Goal: Task Accomplishment & Management: Use online tool/utility

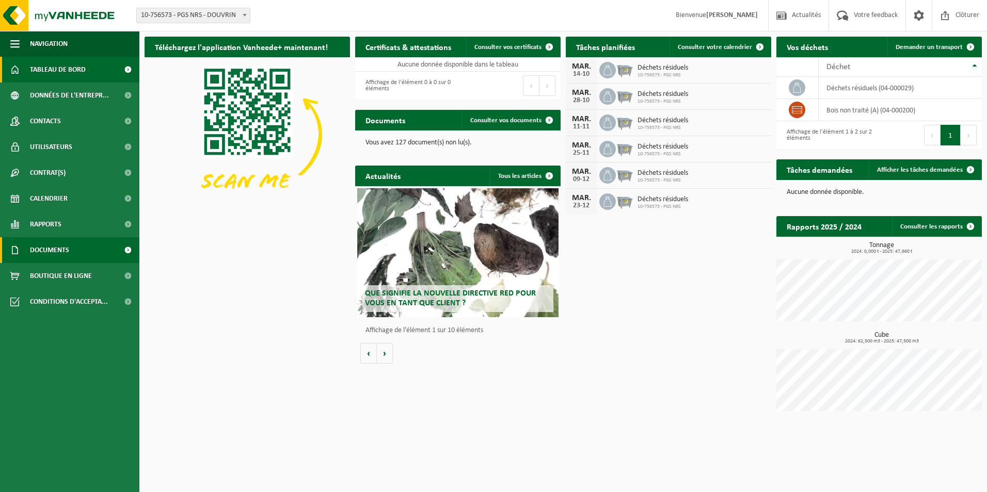
click at [76, 253] on link "Documents" at bounding box center [69, 250] width 139 height 26
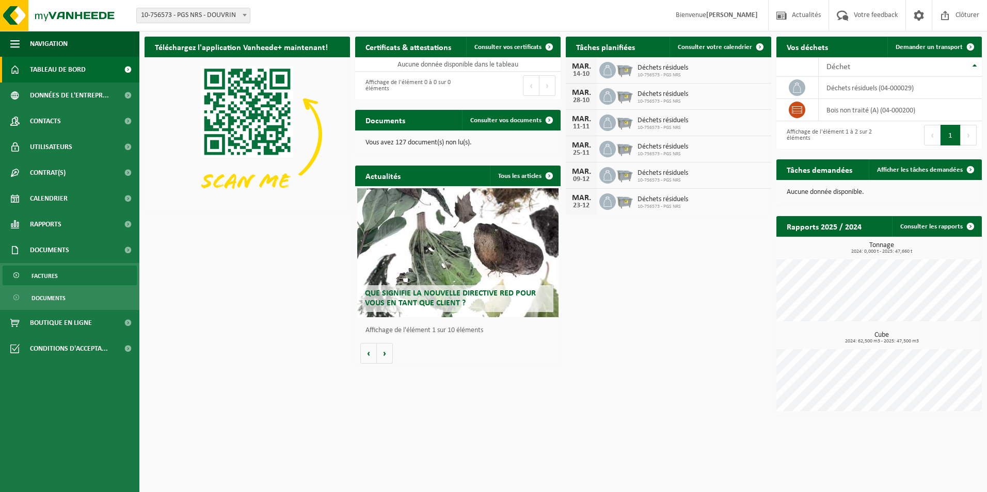
click at [59, 276] on link "Factures" at bounding box center [70, 276] width 134 height 20
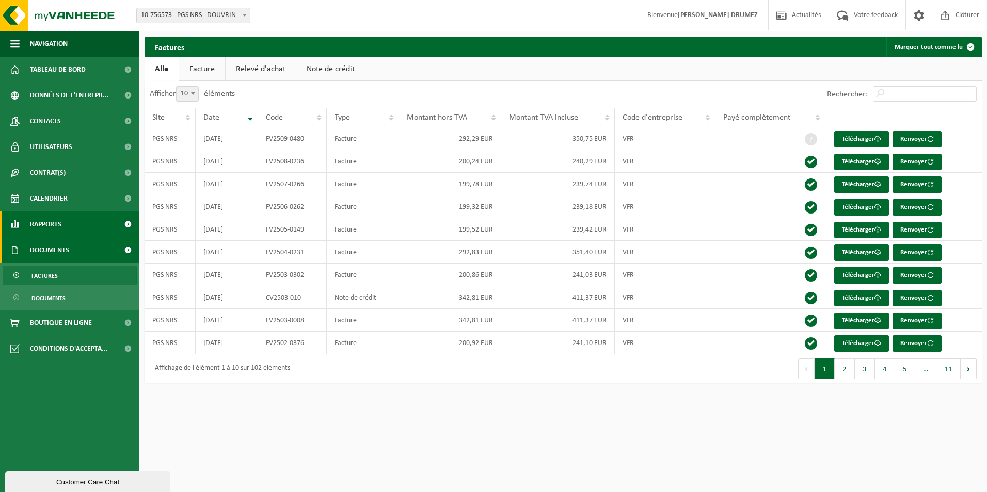
click at [63, 223] on link "Rapports" at bounding box center [69, 225] width 139 height 26
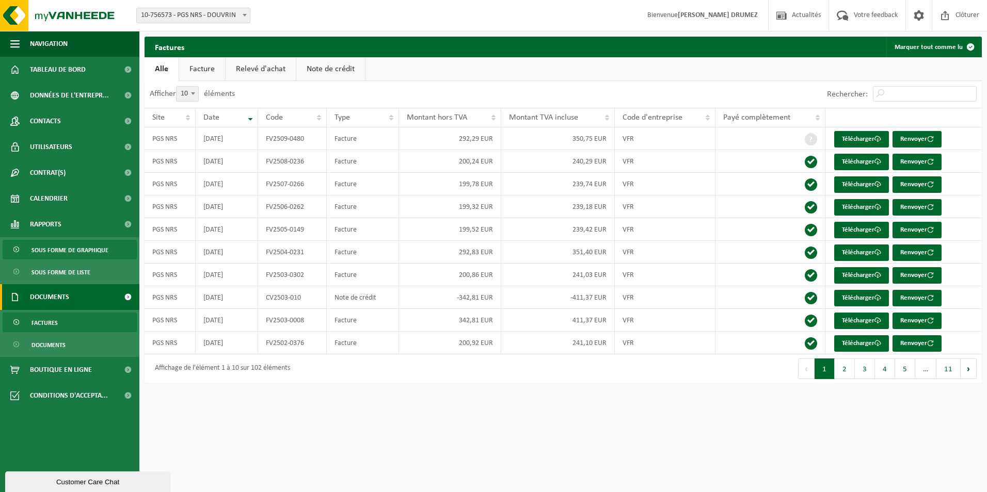
click at [76, 254] on span "Sous forme de graphique" at bounding box center [69, 251] width 77 height 20
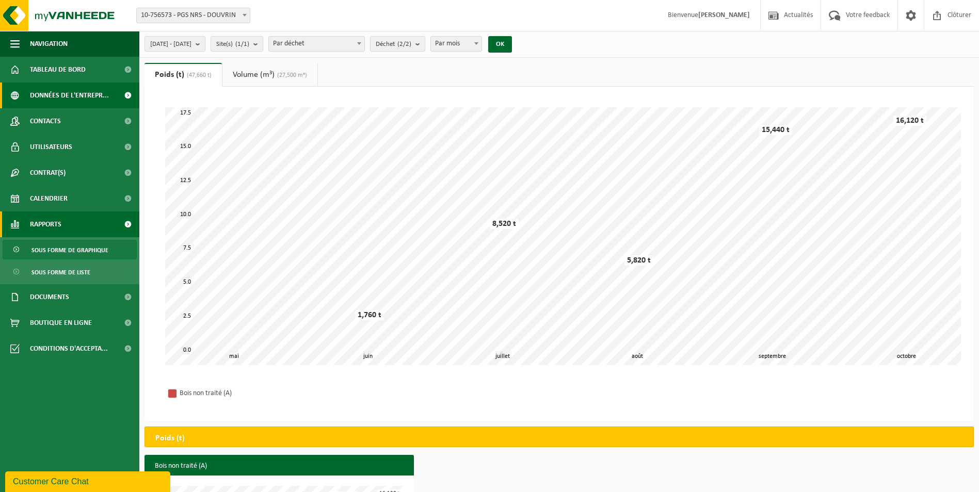
click at [61, 97] on span "Données de l'entrepr..." at bounding box center [69, 96] width 79 height 26
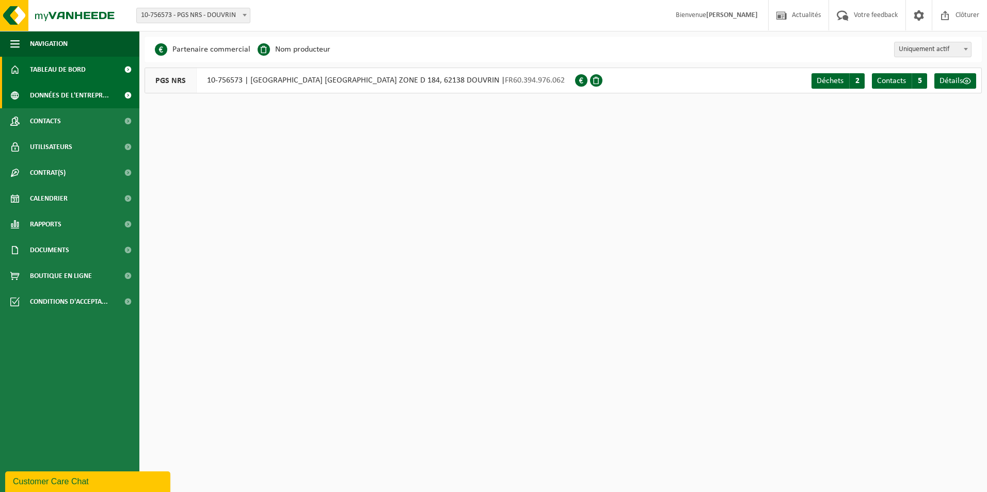
click at [62, 75] on span "Tableau de bord" at bounding box center [58, 70] width 56 height 26
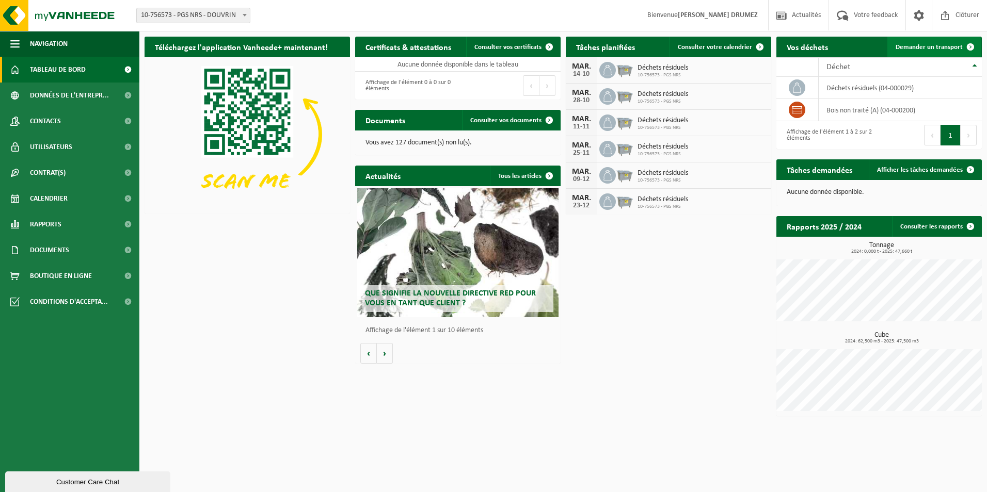
click at [920, 43] on link "Demander un transport" at bounding box center [933, 47] width 93 height 21
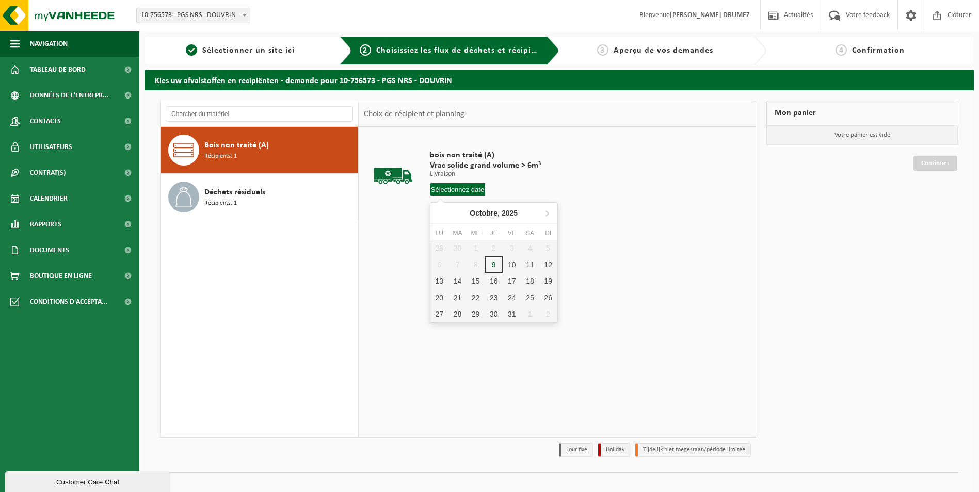
click at [461, 189] on input "text" at bounding box center [458, 189] width 56 height 13
click at [513, 267] on div "10" at bounding box center [512, 265] width 18 height 17
type input "à partir de [DATE]"
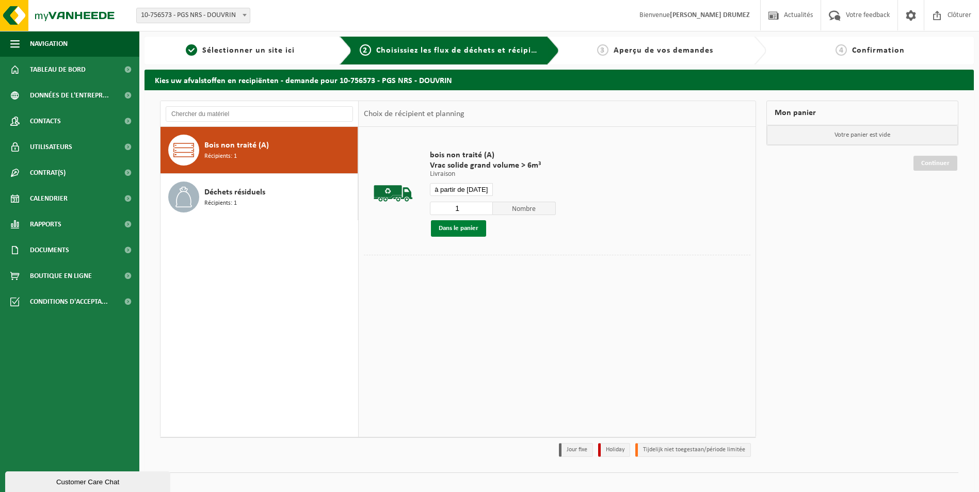
click at [461, 226] on button "Dans le panier" at bounding box center [458, 228] width 55 height 17
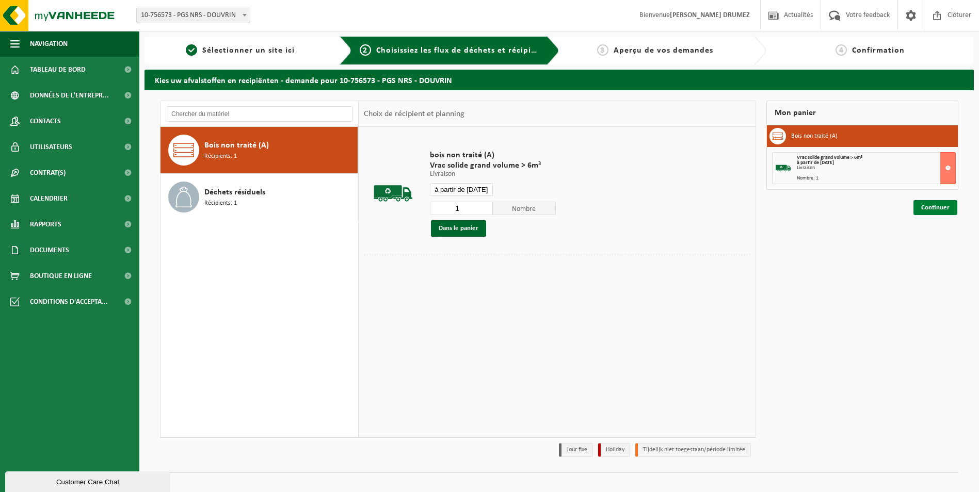
click at [926, 208] on link "Continuer" at bounding box center [936, 207] width 44 height 15
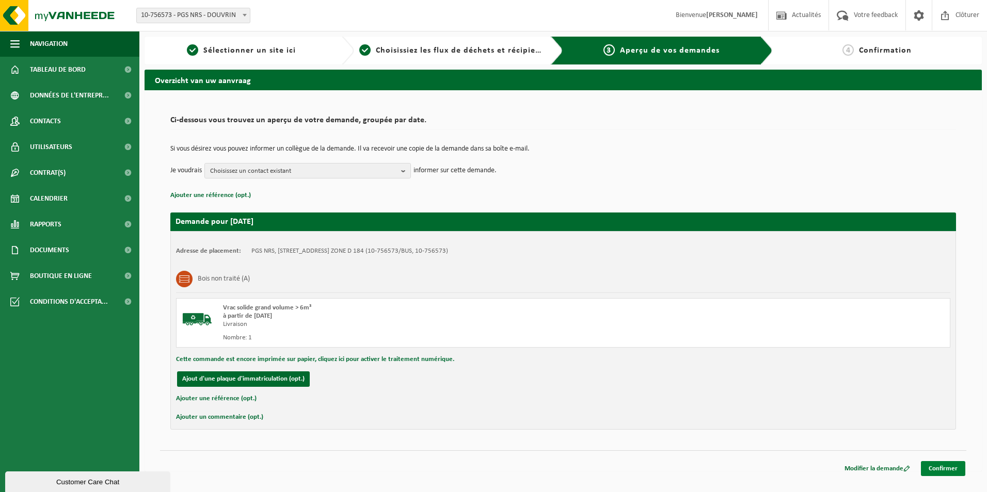
click at [942, 472] on link "Confirmer" at bounding box center [943, 468] width 44 height 15
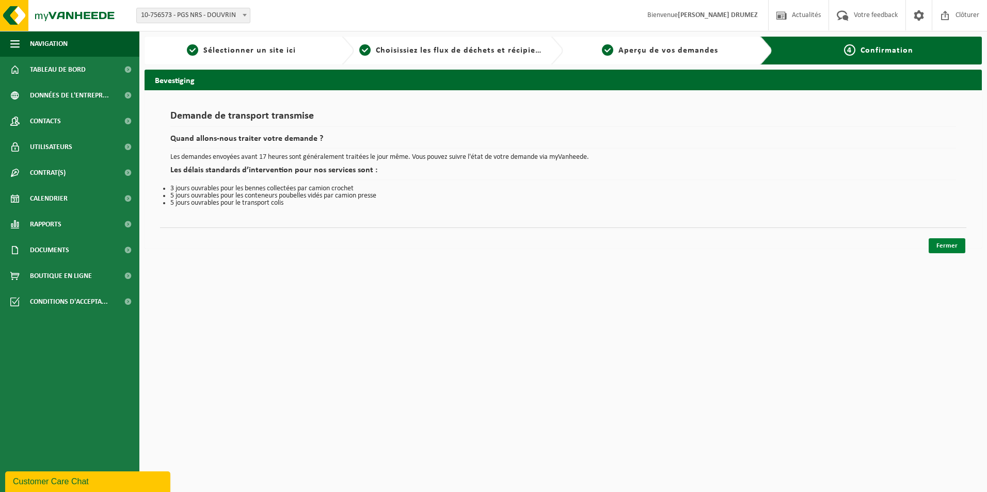
click at [949, 244] on link "Fermer" at bounding box center [947, 245] width 37 height 15
